Goal: Transaction & Acquisition: Purchase product/service

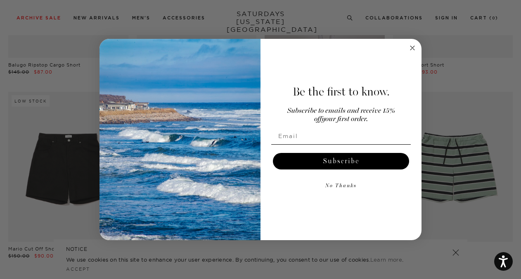
scroll to position [210, 0]
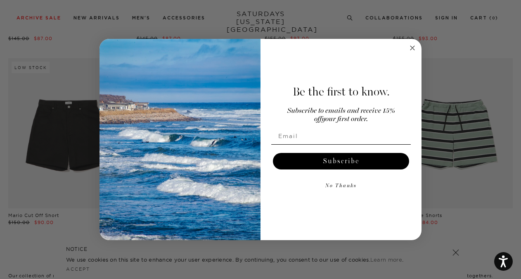
click at [412, 49] on circle "Close dialog" at bounding box center [412, 47] width 9 height 9
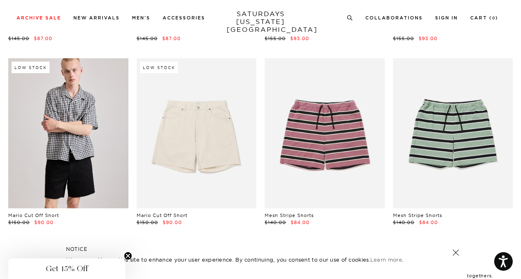
click at [66, 182] on link at bounding box center [68, 133] width 120 height 150
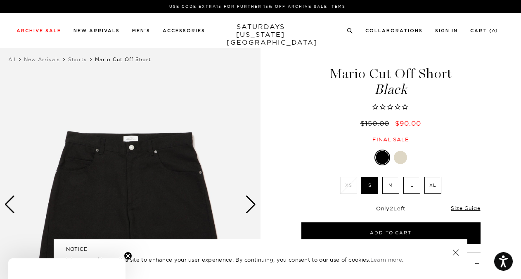
click at [400, 157] on div at bounding box center [400, 157] width 13 height 13
